Goal: Check status: Check status

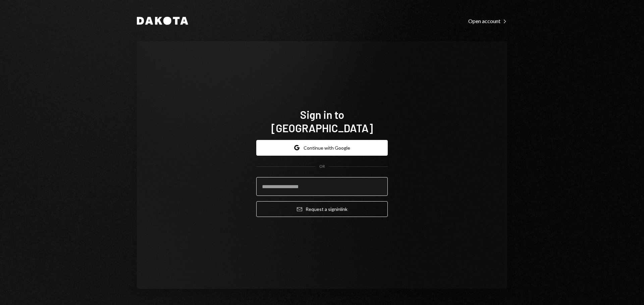
click at [320, 183] on input "email" at bounding box center [321, 186] width 131 height 19
type input "**********"
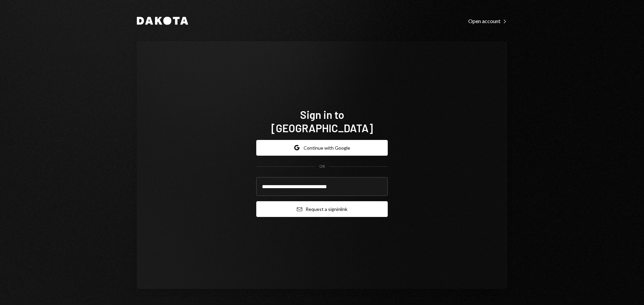
drag, startPoint x: 308, startPoint y: 206, endPoint x: 333, endPoint y: 197, distance: 26.1
click at [308, 206] on button "Email Request a sign in link" at bounding box center [321, 209] width 131 height 16
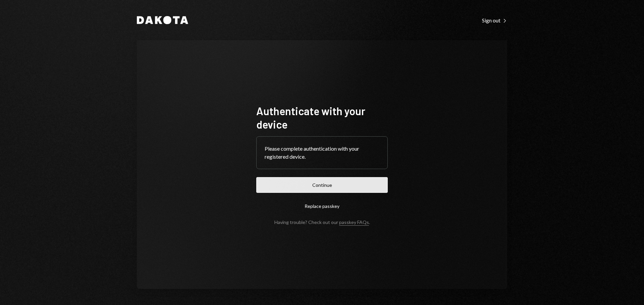
click at [358, 189] on button "Continue" at bounding box center [321, 185] width 131 height 16
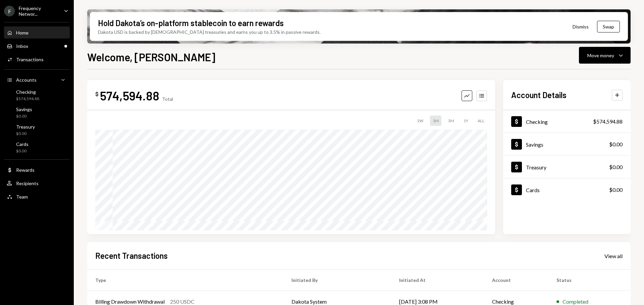
click at [36, 14] on div "Frequency Networ..." at bounding box center [39, 10] width 40 height 11
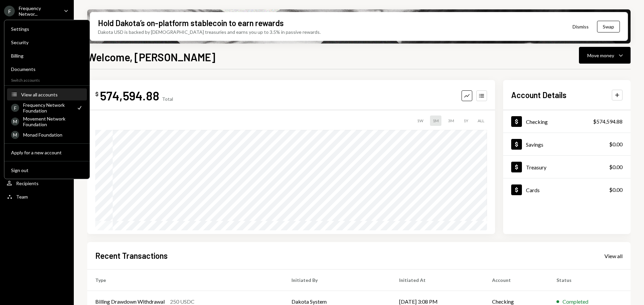
click at [46, 97] on div "View all accounts" at bounding box center [52, 95] width 62 height 6
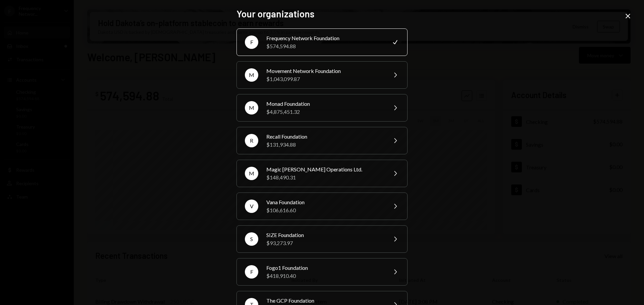
scroll to position [67, 0]
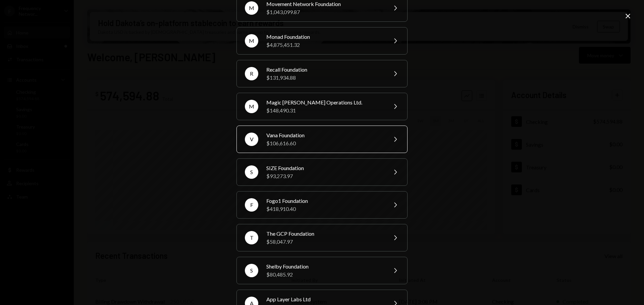
click at [319, 137] on div "Vana Foundation" at bounding box center [324, 135] width 117 height 8
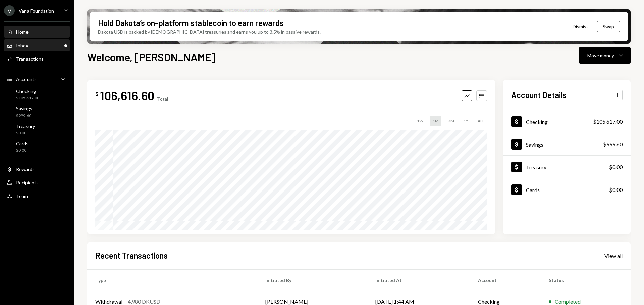
click at [37, 46] on div "Inbox Inbox" at bounding box center [37, 46] width 60 height 6
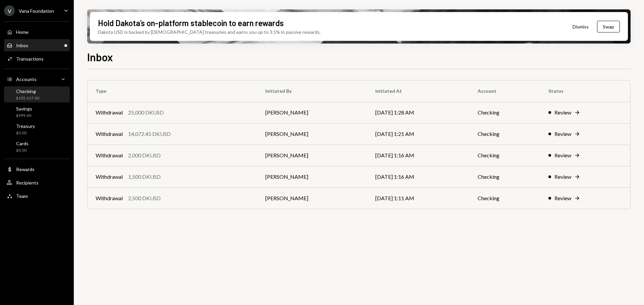
click at [30, 93] on div "Checking" at bounding box center [27, 91] width 23 height 6
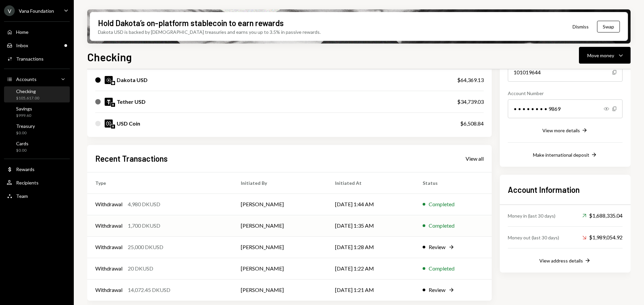
scroll to position [87, 0]
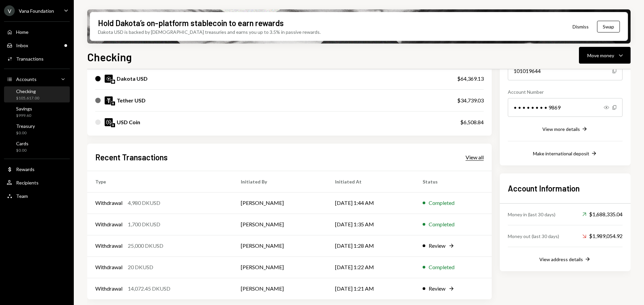
click at [469, 156] on div "View all" at bounding box center [474, 157] width 18 height 7
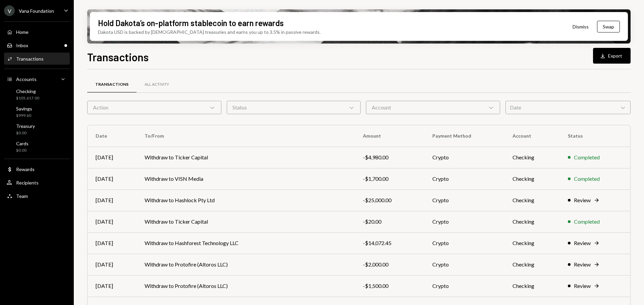
click at [146, 108] on div "Action Chevron Down" at bounding box center [154, 107] width 134 height 13
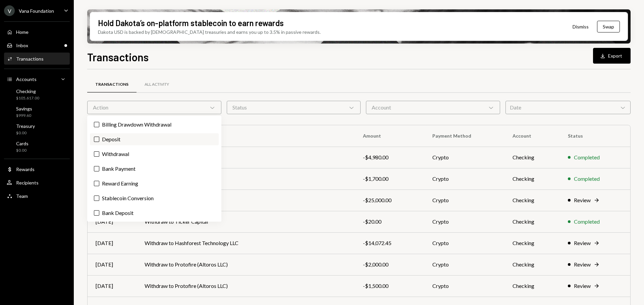
click at [124, 141] on label "Deposit" at bounding box center [154, 139] width 129 height 12
click at [99, 141] on button "Deposit" at bounding box center [96, 139] width 5 height 5
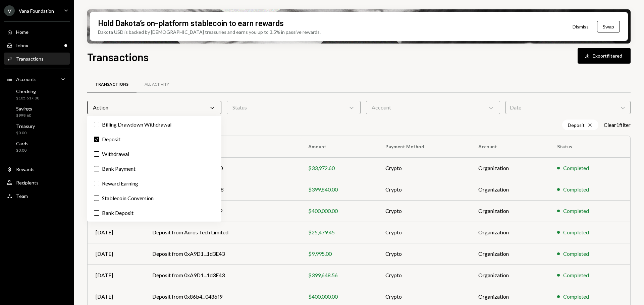
click at [262, 82] on div "Transactions All Activity" at bounding box center [358, 84] width 543 height 17
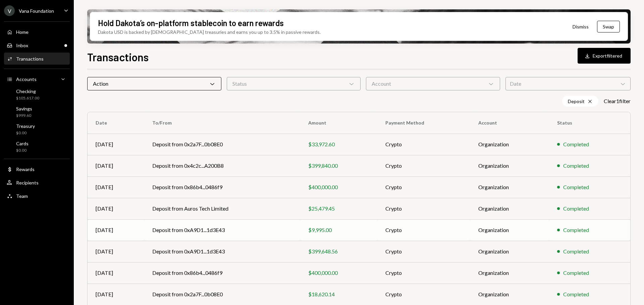
scroll to position [34, 0]
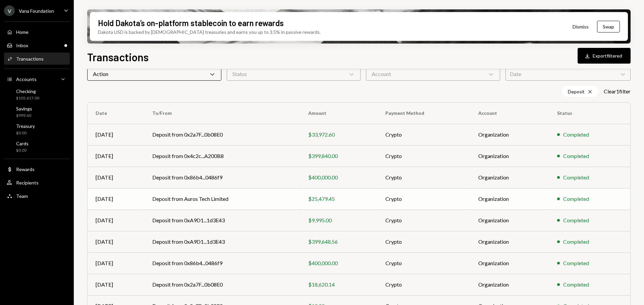
click at [227, 199] on td "Deposit from Auros Tech Limited" at bounding box center [222, 198] width 156 height 21
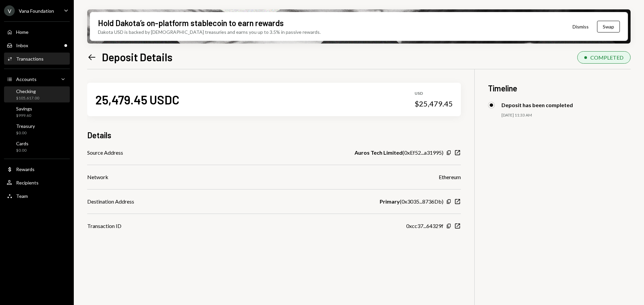
click at [33, 93] on div "Checking" at bounding box center [27, 91] width 23 height 6
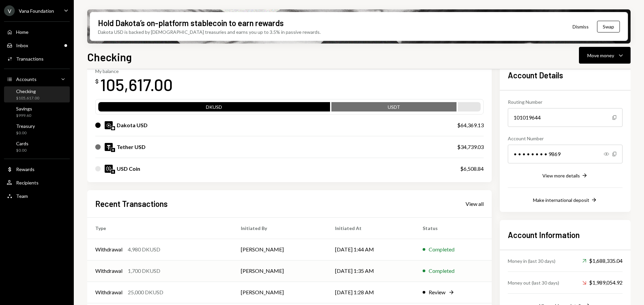
scroll to position [87, 0]
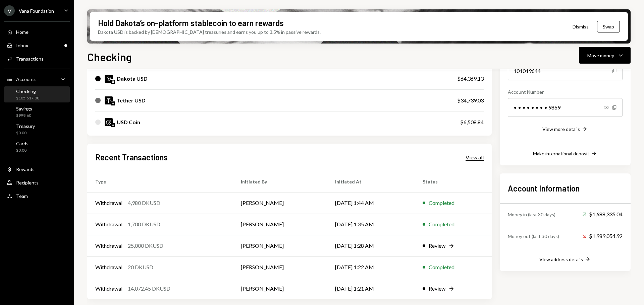
click at [472, 157] on div "View all" at bounding box center [474, 157] width 18 height 7
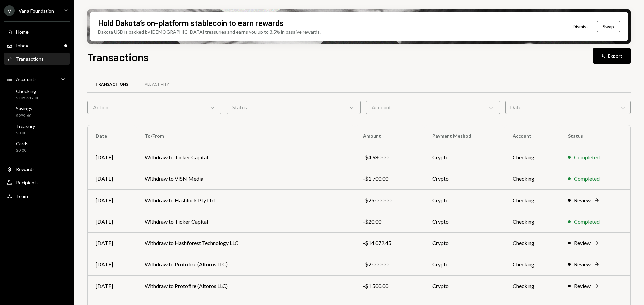
click at [142, 112] on div "Action Chevron Down" at bounding box center [154, 107] width 134 height 13
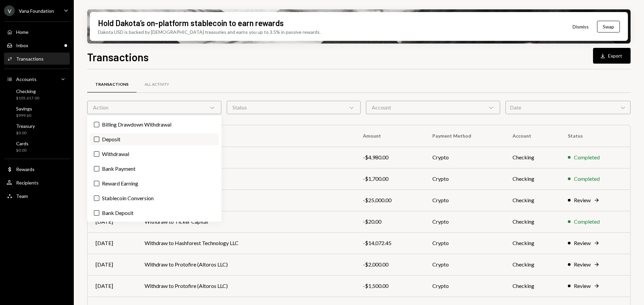
click at [114, 138] on label "Deposit" at bounding box center [154, 139] width 129 height 12
click at [99, 138] on button "Deposit" at bounding box center [96, 139] width 5 height 5
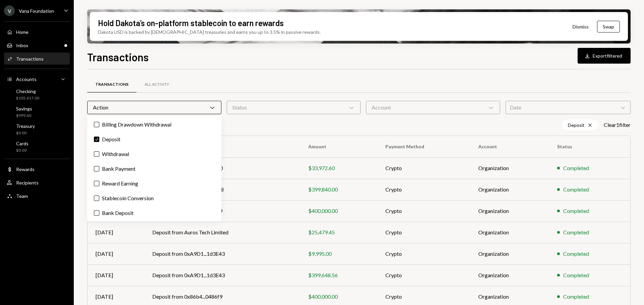
click at [284, 85] on div "Transactions All Activity" at bounding box center [358, 84] width 543 height 17
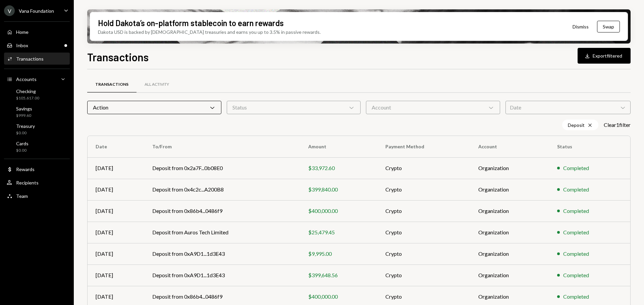
click at [47, 9] on div "Vana Foundation" at bounding box center [36, 11] width 35 height 6
